Goal: Navigation & Orientation: Find specific page/section

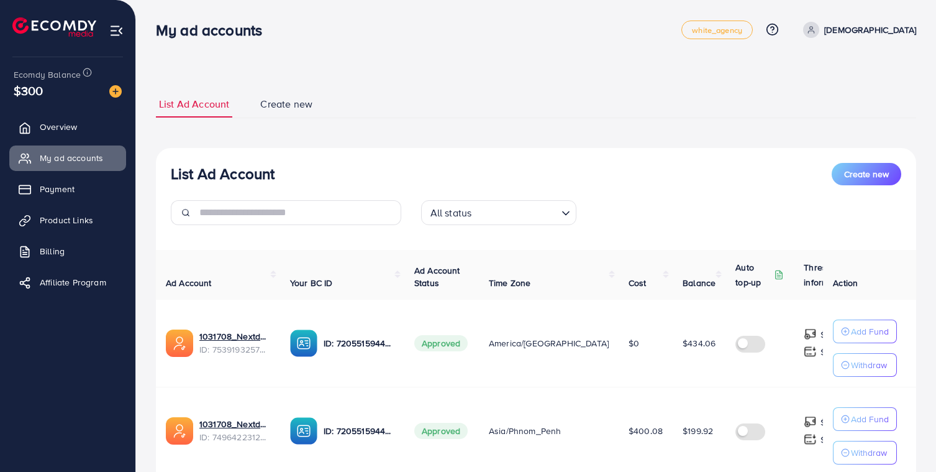
scroll to position [2, 0]
click at [69, 191] on span "Payment" at bounding box center [60, 189] width 35 height 12
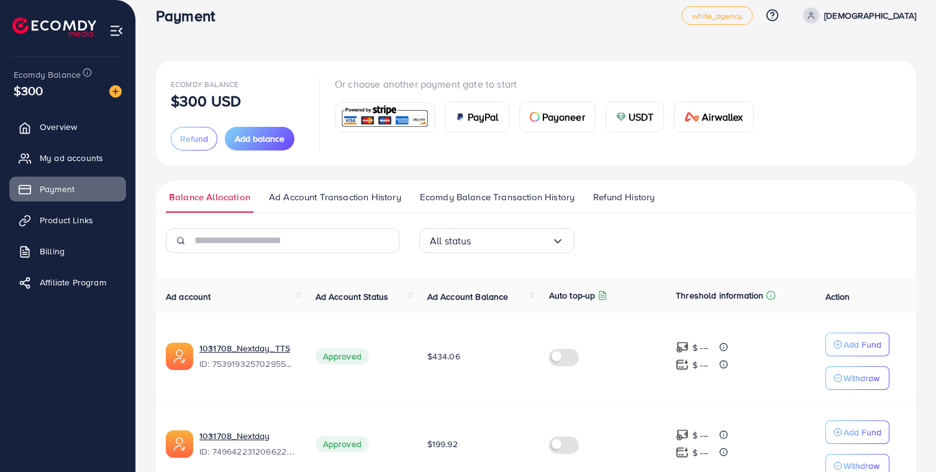
scroll to position [84, 0]
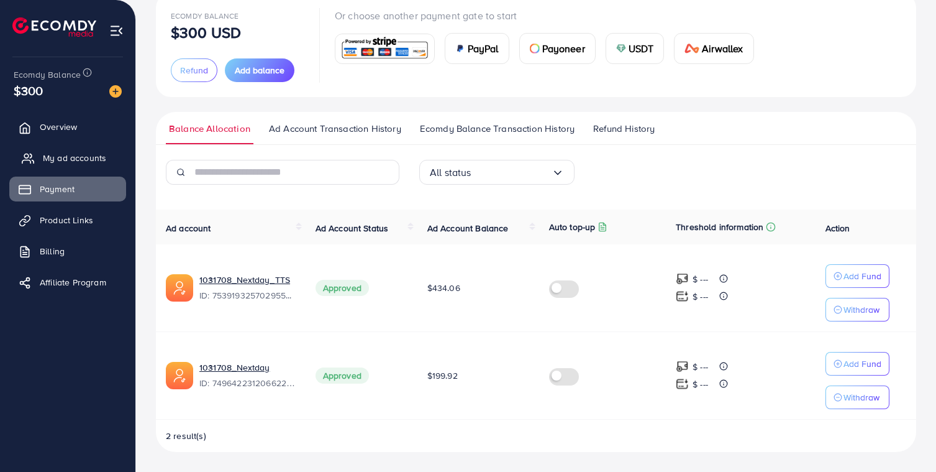
click at [85, 161] on span "My ad accounts" at bounding box center [74, 158] width 63 height 12
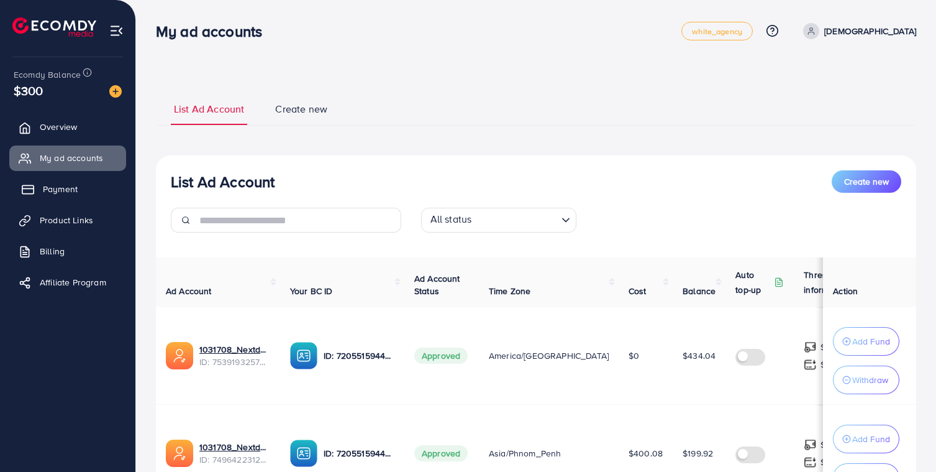
click at [71, 180] on link "Payment" at bounding box center [67, 188] width 117 height 25
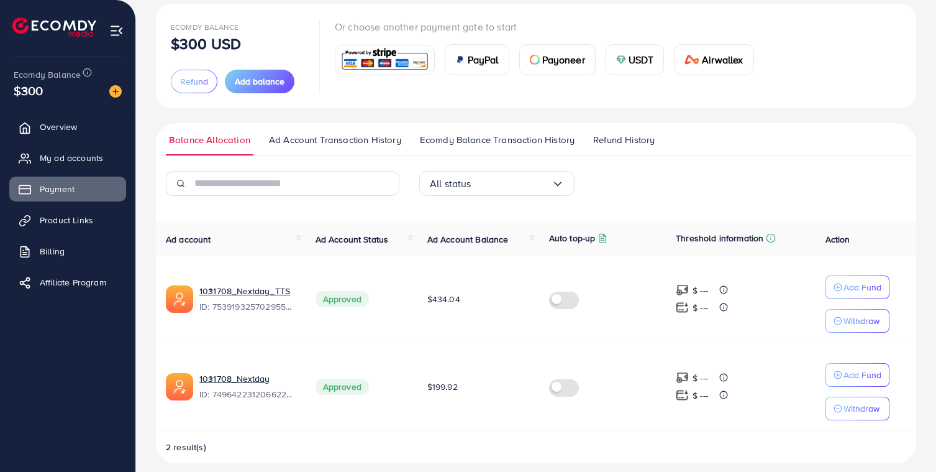
scroll to position [84, 0]
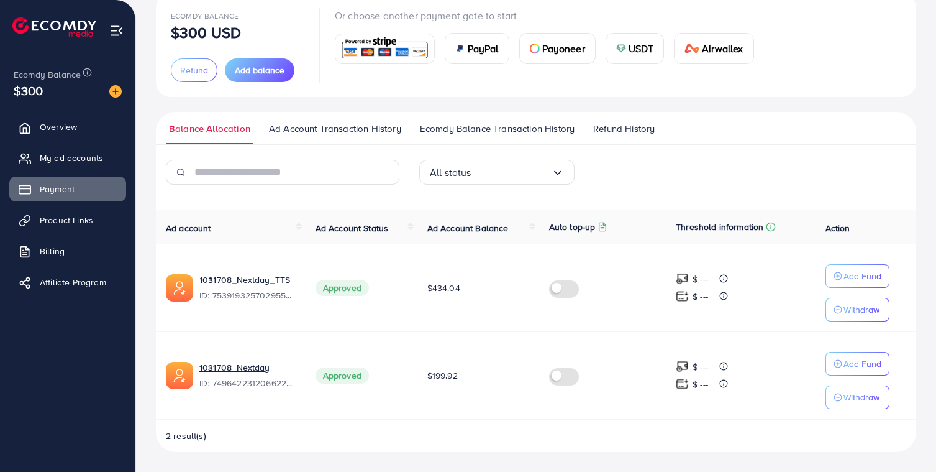
click at [441, 286] on span "$434.04" at bounding box center [443, 287] width 33 height 12
click at [434, 375] on span "$199.92" at bounding box center [442, 375] width 30 height 12
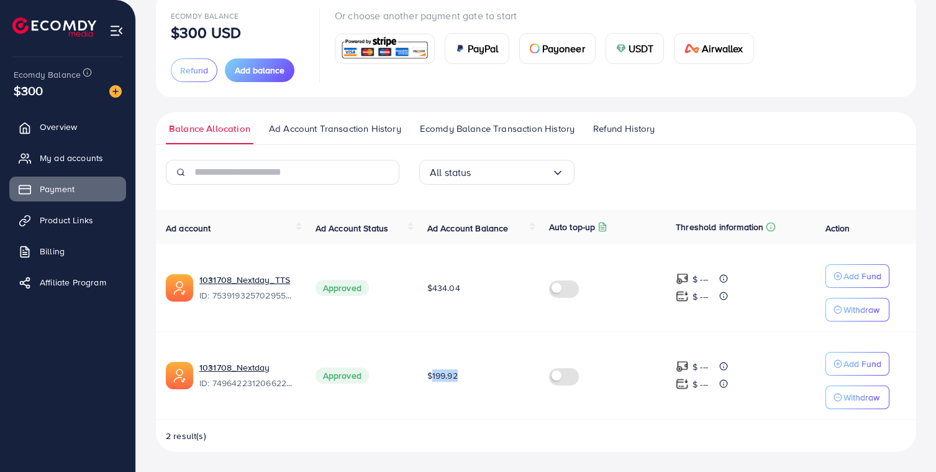
click at [434, 375] on span "$199.92" at bounding box center [442, 375] width 30 height 12
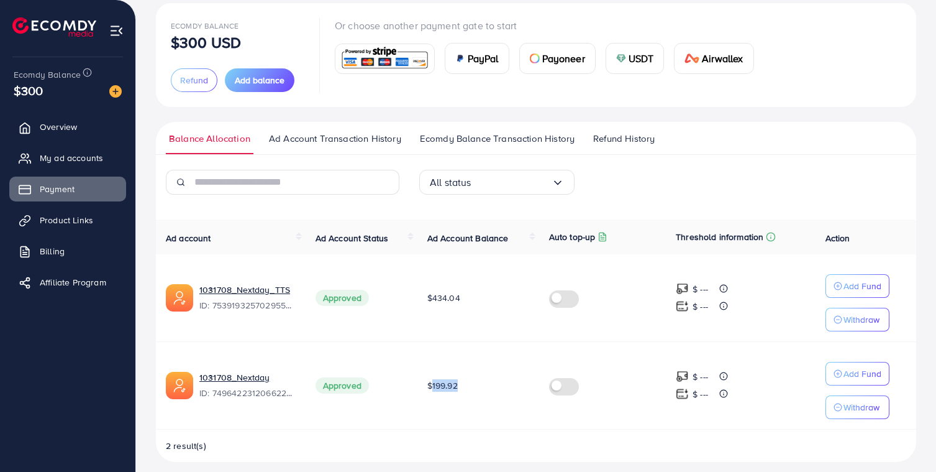
scroll to position [43, 0]
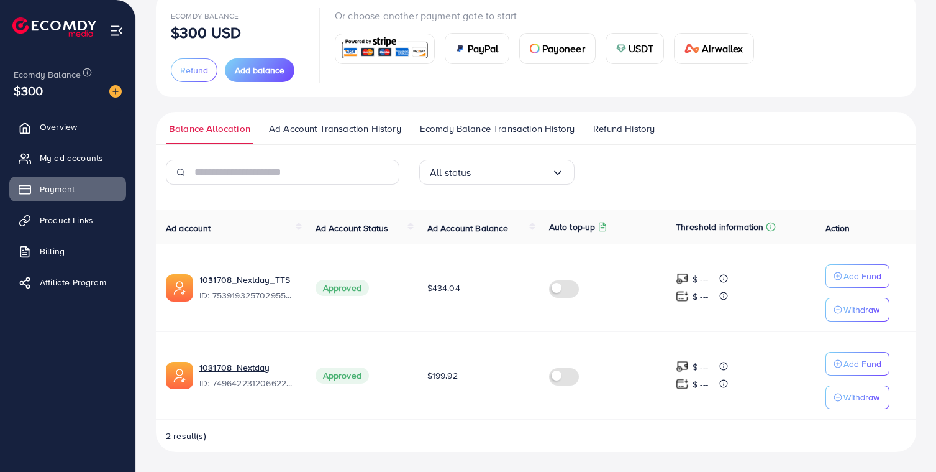
scroll to position [84, 0]
click at [81, 163] on span "My ad accounts" at bounding box center [74, 158] width 63 height 12
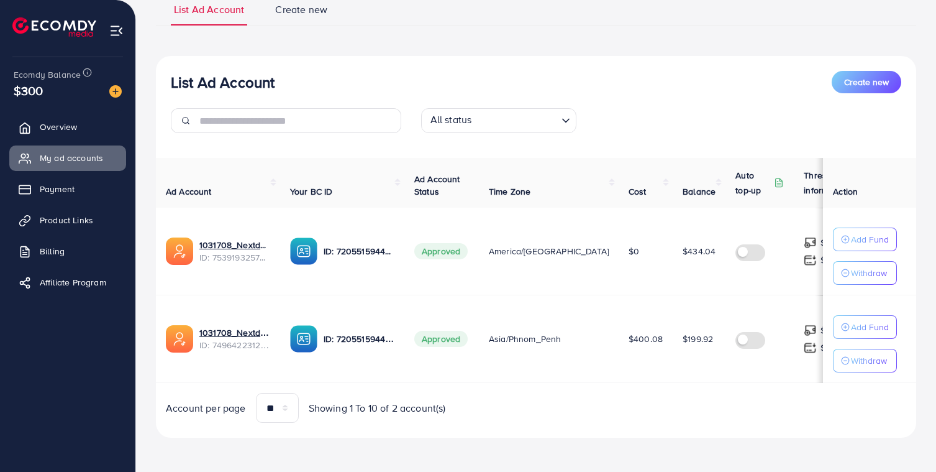
scroll to position [103, 0]
